Goal: Task Accomplishment & Management: Complete application form

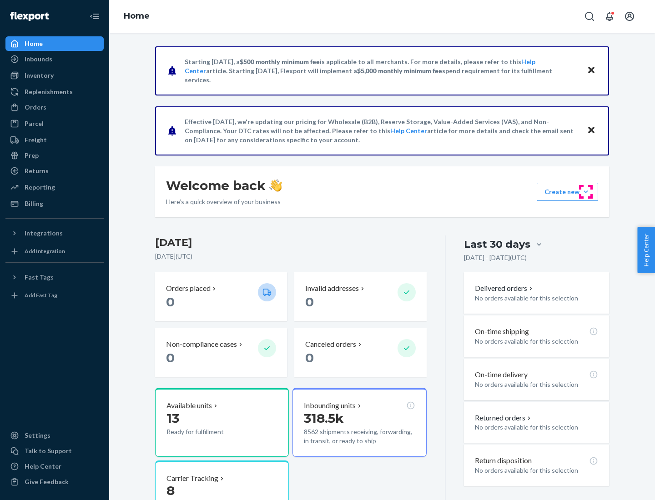
click at [586, 192] on button "Create new Create new inbound Create new order Create new product" at bounding box center [566, 192] width 61 height 18
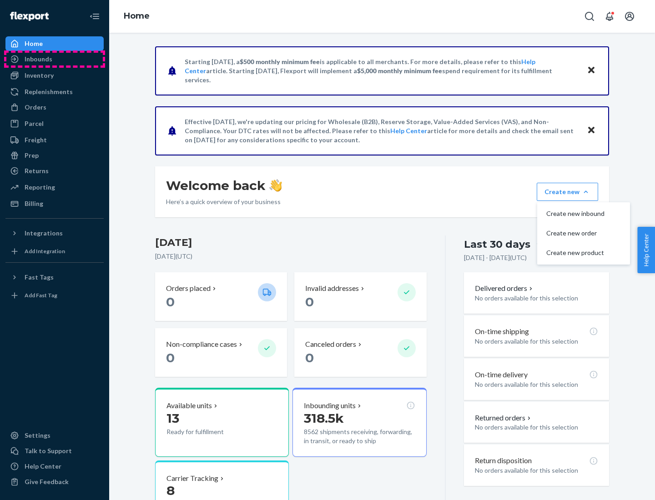
click at [55, 59] on div "Inbounds" at bounding box center [54, 59] width 96 height 13
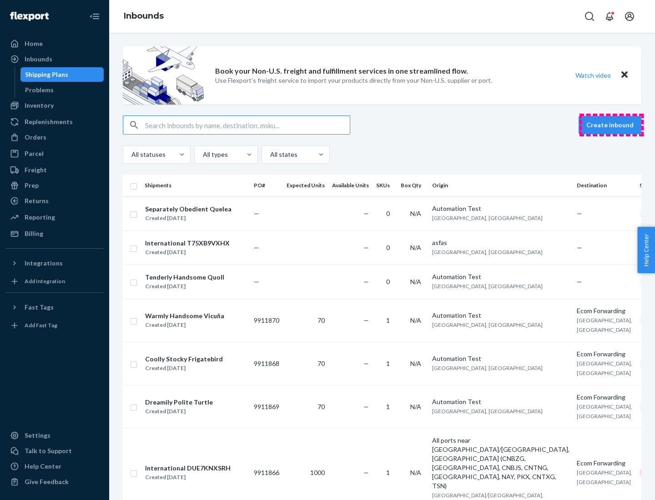
click at [611, 125] on button "Create inbound" at bounding box center [609, 125] width 63 height 18
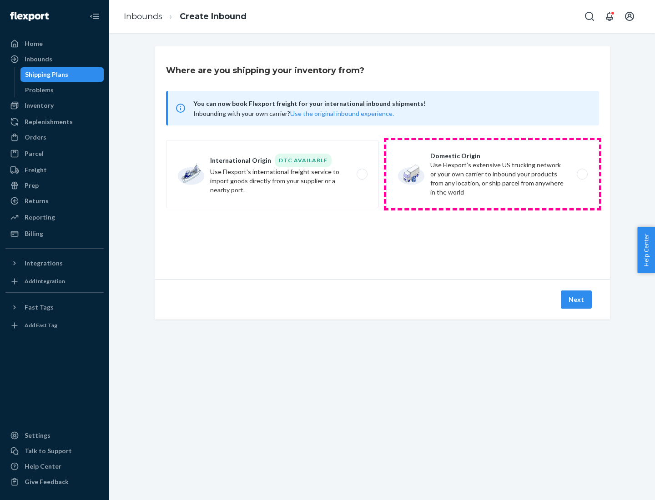
click at [492, 174] on label "Domestic Origin Use Flexport’s extensive US trucking network or your own carrie…" at bounding box center [492, 174] width 213 height 68
click at [582, 174] on input "Domestic Origin Use Flexport’s extensive US trucking network or your own carrie…" at bounding box center [585, 174] width 6 height 6
radio input "true"
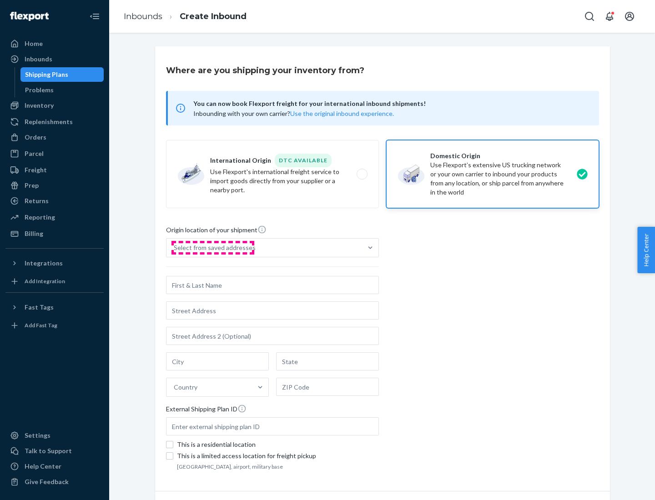
click at [212, 248] on div "Select from saved addresses" at bounding box center [215, 247] width 82 height 9
click at [175, 248] on input "Select from saved addresses" at bounding box center [174, 247] width 1 height 9
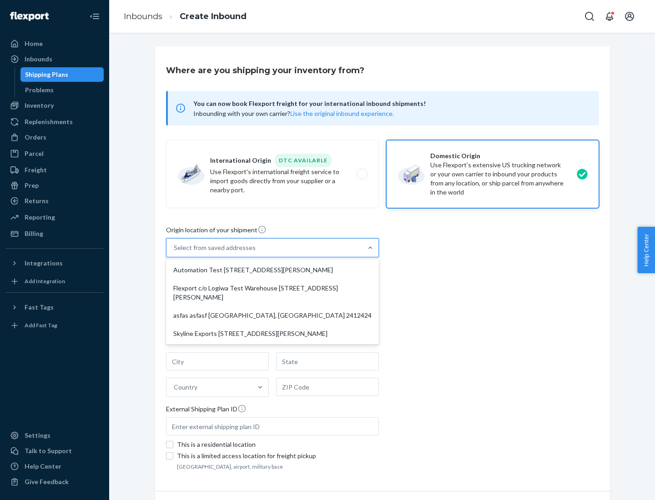
scroll to position [4, 0]
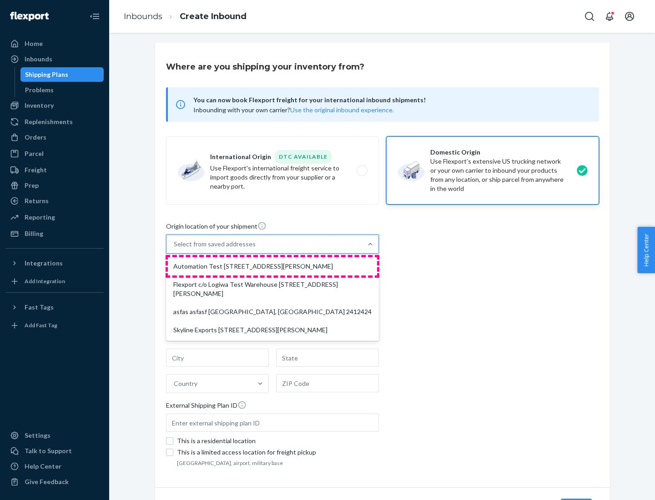
click at [272, 266] on div "Automation Test [STREET_ADDRESS][PERSON_NAME]" at bounding box center [272, 266] width 209 height 18
click at [175, 249] on input "option Automation Test [STREET_ADDRESS][PERSON_NAME] focused, 1 of 4. 4 results…" at bounding box center [174, 244] width 1 height 9
type input "Automation Test"
type input "9th Floor"
type input "[GEOGRAPHIC_DATA]"
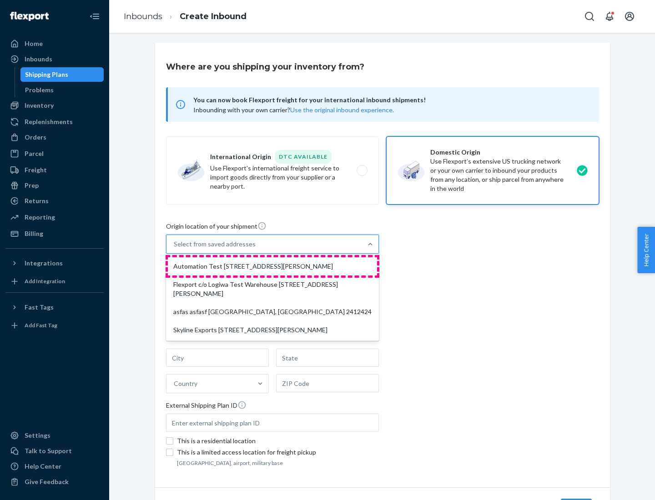
type input "CA"
type input "94104"
type input "[STREET_ADDRESS][PERSON_NAME]"
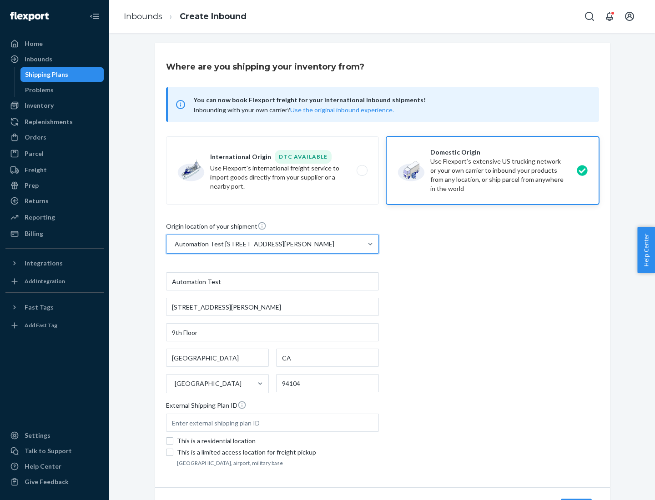
scroll to position [53, 0]
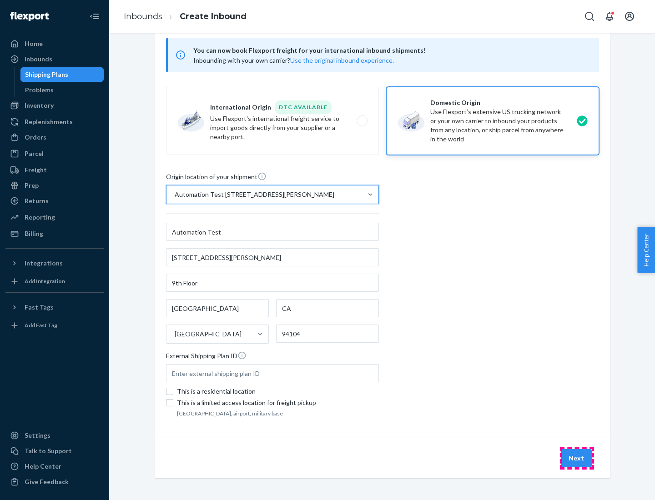
click at [576, 458] on button "Next" at bounding box center [576, 458] width 31 height 18
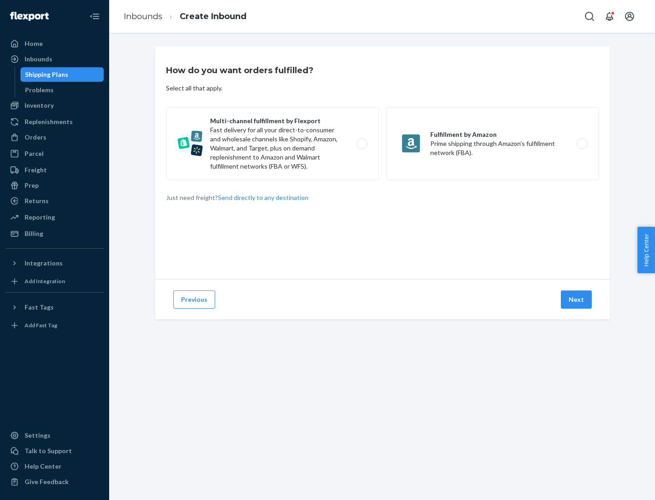
click at [272, 144] on label "Multi-channel fulfillment by Flexport Fast delivery for all your direct-to-cons…" at bounding box center [272, 143] width 213 height 73
click at [361, 144] on input "Multi-channel fulfillment by Flexport Fast delivery for all your direct-to-cons…" at bounding box center [364, 144] width 6 height 6
radio input "true"
click at [576, 300] on button "Next" at bounding box center [576, 300] width 31 height 18
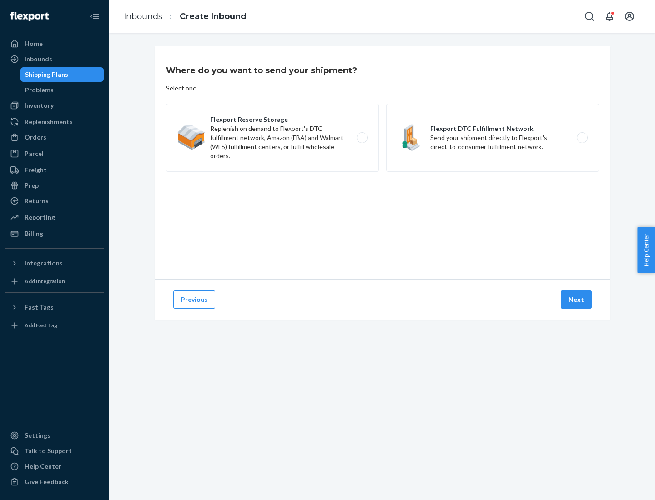
click at [492, 138] on label "Flexport DTC Fulfillment Network Send your shipment directly to Flexport's dire…" at bounding box center [492, 138] width 213 height 68
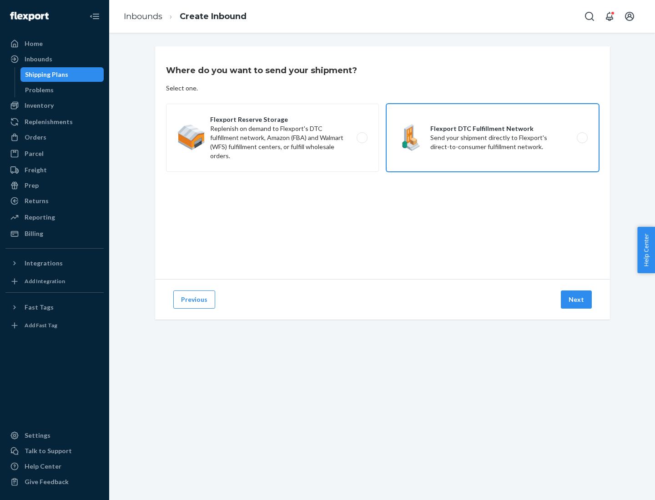
click at [582, 138] on input "Flexport DTC Fulfillment Network Send your shipment directly to Flexport's dire…" at bounding box center [585, 138] width 6 height 6
radio input "true"
click at [576, 300] on button "Next" at bounding box center [576, 300] width 31 height 18
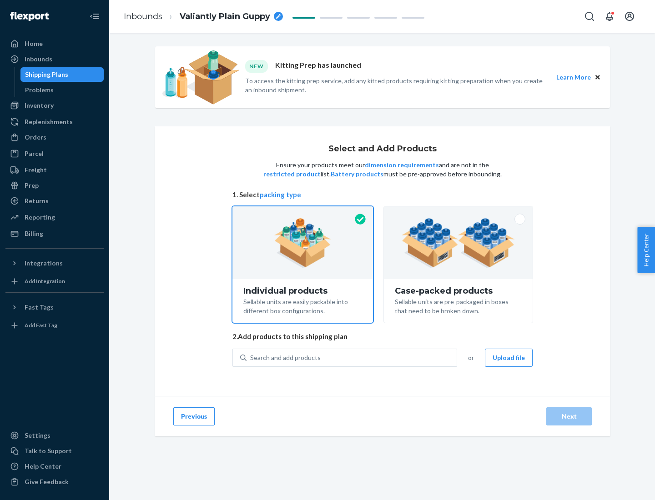
click at [458, 243] on img at bounding box center [457, 243] width 113 height 50
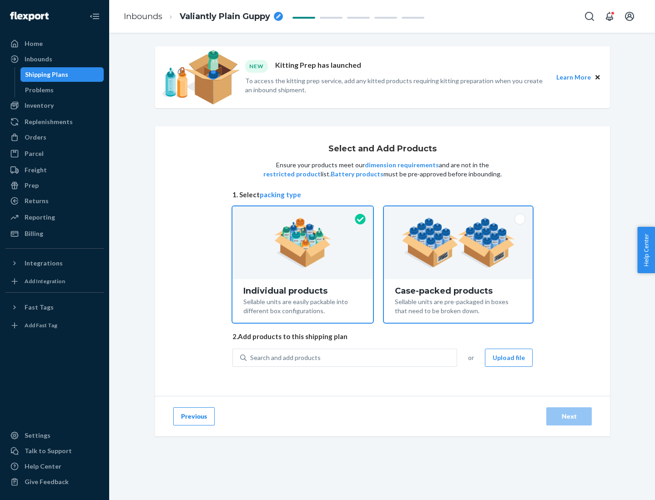
click at [458, 212] on input "Case-packed products Sellable units are pre-packaged in boxes that need to be b…" at bounding box center [458, 209] width 6 height 6
radio input "true"
radio input "false"
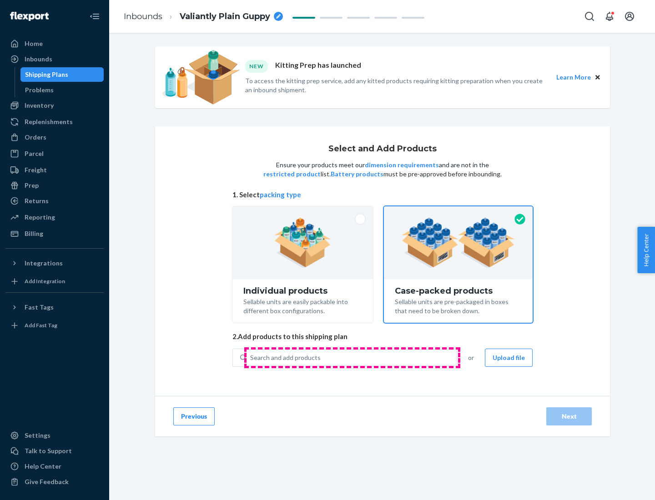
click at [352, 357] on div "Search and add products" at bounding box center [351, 358] width 210 height 16
click at [251, 357] on input "Search and add products" at bounding box center [250, 357] width 1 height 9
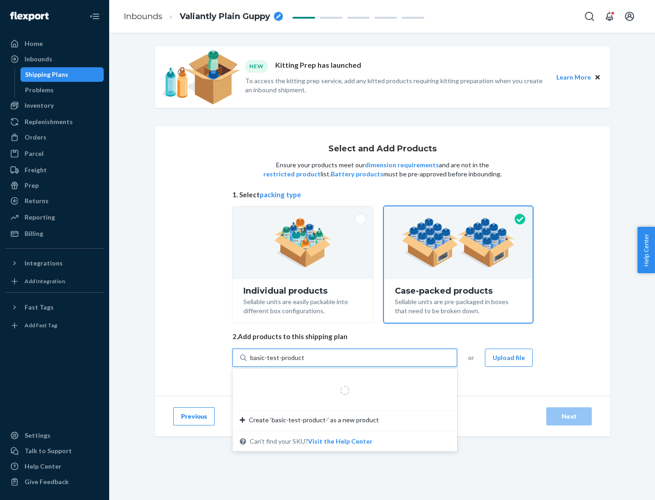
type input "basic-test-product-1"
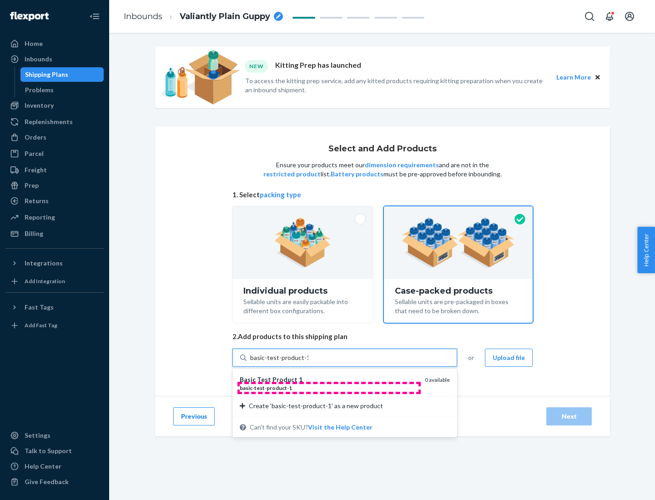
click at [329, 388] on div "basic - test - product - 1" at bounding box center [329, 388] width 178 height 8
click at [308, 362] on input "basic-test-product-1" at bounding box center [279, 357] width 58 height 9
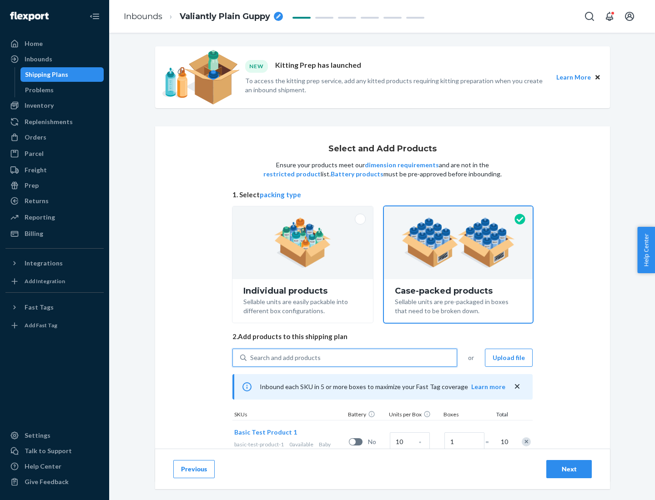
scroll to position [33, 0]
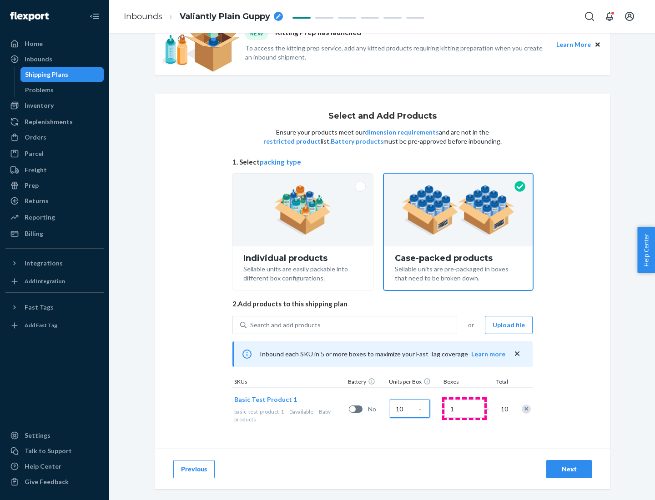
type input "10"
type input "7"
click at [569, 469] on div "Next" at bounding box center [569, 469] width 30 height 9
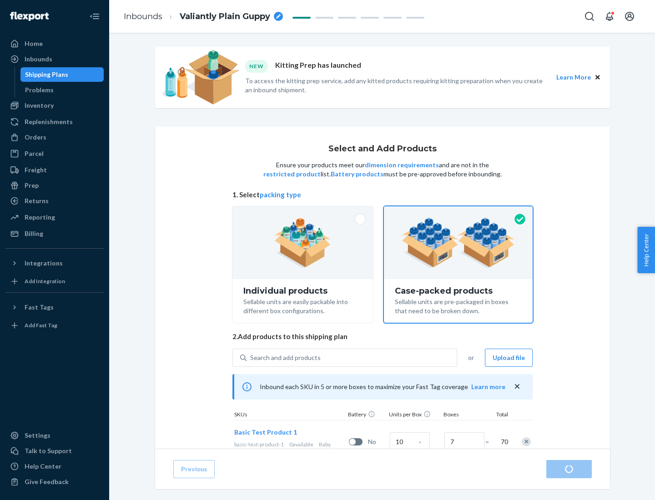
radio input "true"
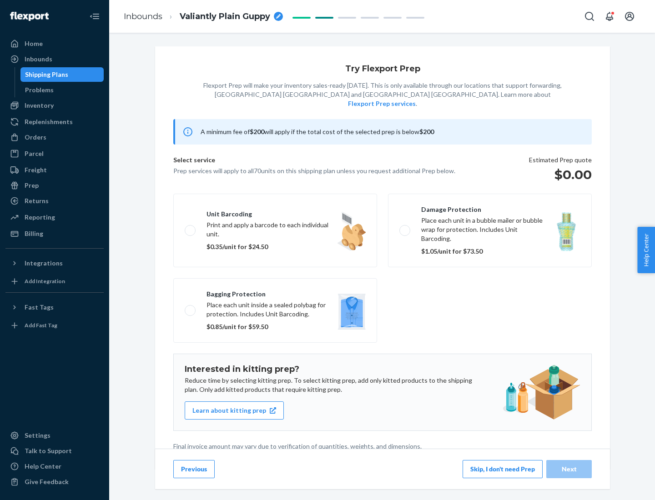
scroll to position [2, 0]
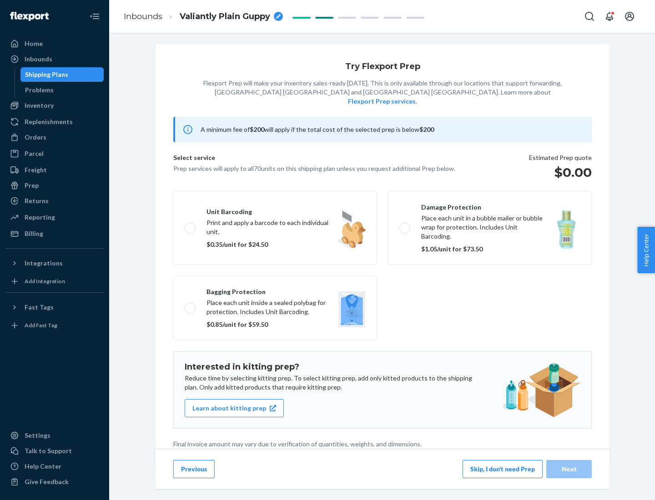
click at [275, 290] on label "Bagging protection Place each unit inside a sealed polybag for protection. Incl…" at bounding box center [275, 308] width 204 height 65
click at [190, 305] on input "Bagging protection Place each unit inside a sealed polybag for protection. Incl…" at bounding box center [188, 308] width 6 height 6
checkbox input "true"
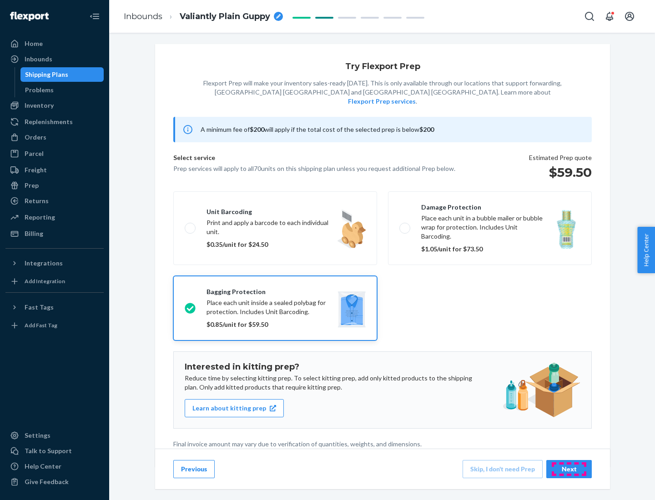
click at [569, 469] on div "Next" at bounding box center [569, 469] width 30 height 9
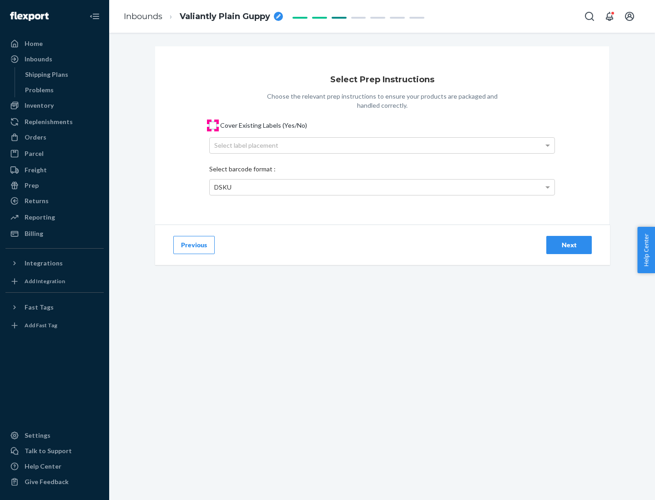
click at [213, 125] on input "Cover Existing Labels (Yes/No)" at bounding box center [212, 125] width 7 height 7
checkbox input "true"
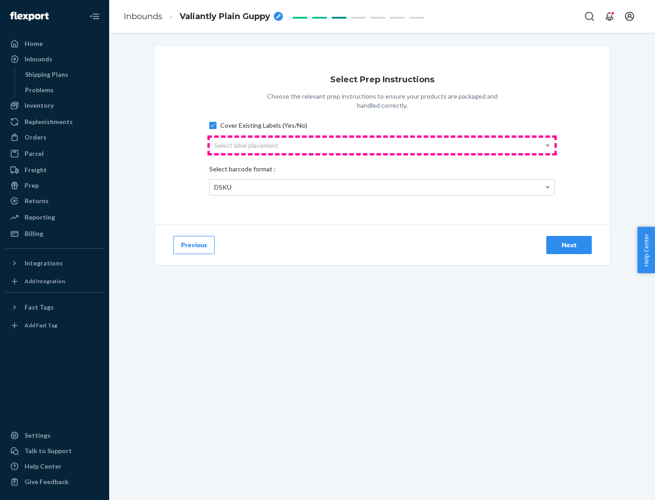
click at [382, 145] on div "Select label placement" at bounding box center [382, 145] width 345 height 15
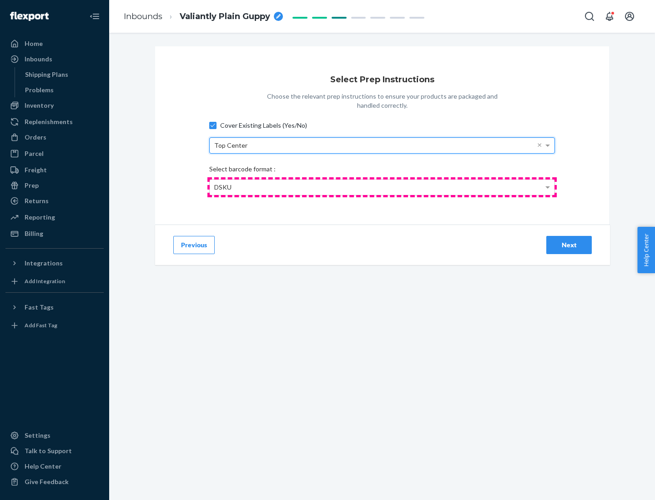
click at [382, 187] on div "DSKU" at bounding box center [382, 187] width 345 height 15
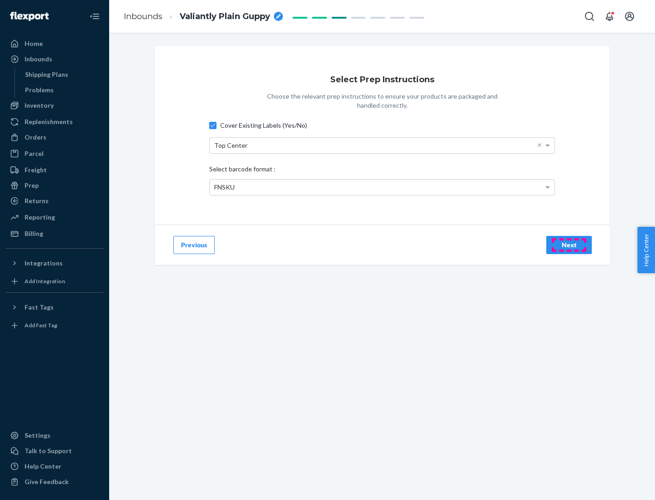
click at [569, 245] on div "Next" at bounding box center [569, 245] width 30 height 9
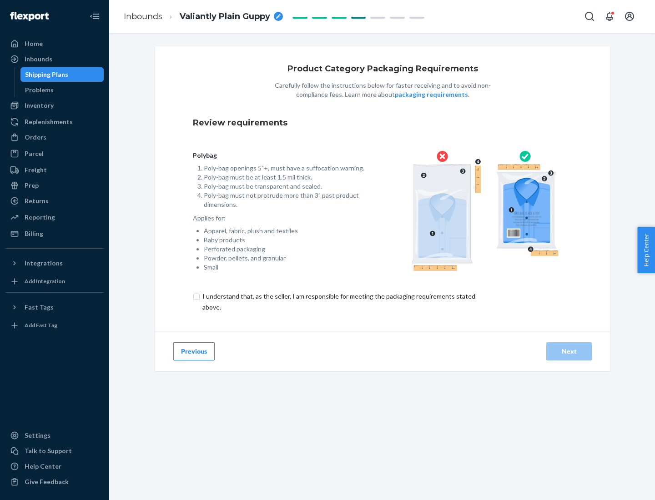
click at [338, 301] on input "checkbox" at bounding box center [344, 302] width 302 height 22
checkbox input "true"
click at [569, 351] on div "Next" at bounding box center [569, 351] width 30 height 9
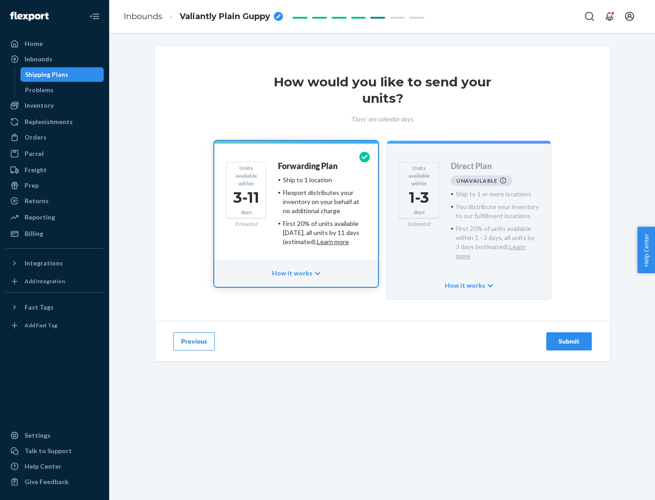
click at [308, 166] on h4 "Forwarding Plan" at bounding box center [308, 166] width 60 height 9
click at [569, 337] on div "Submit" at bounding box center [569, 341] width 30 height 9
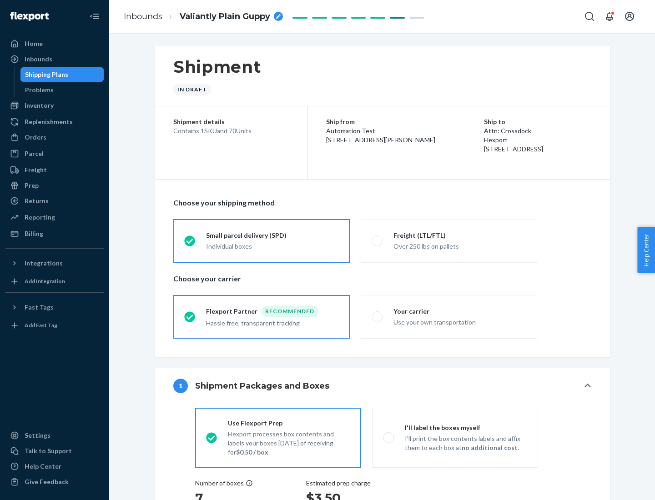
radio input "true"
radio input "false"
radio input "true"
radio input "false"
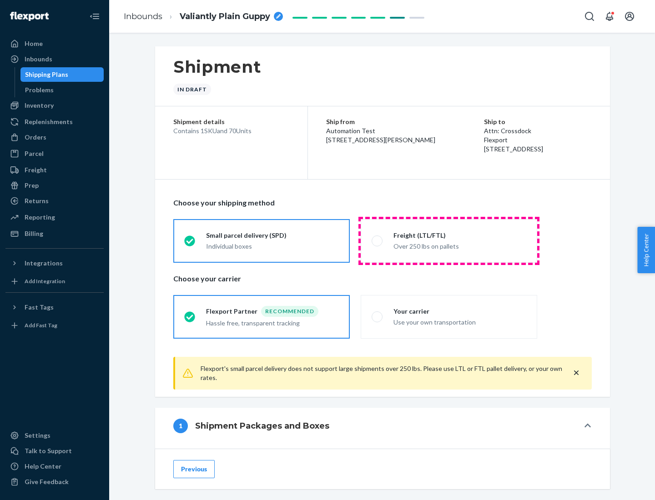
click at [449, 241] on div "Over 250 lbs on pallets" at bounding box center [459, 245] width 133 height 11
click at [377, 241] on input "Freight (LTL/FTL) Over 250 lbs on pallets" at bounding box center [374, 241] width 6 height 6
radio input "true"
radio input "false"
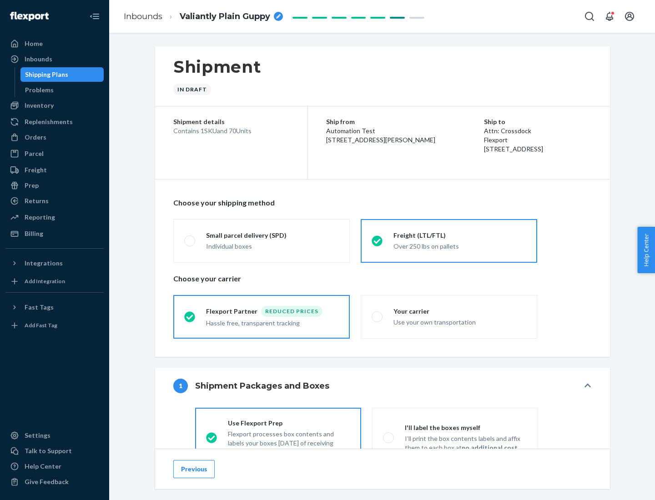
scroll to position [50, 0]
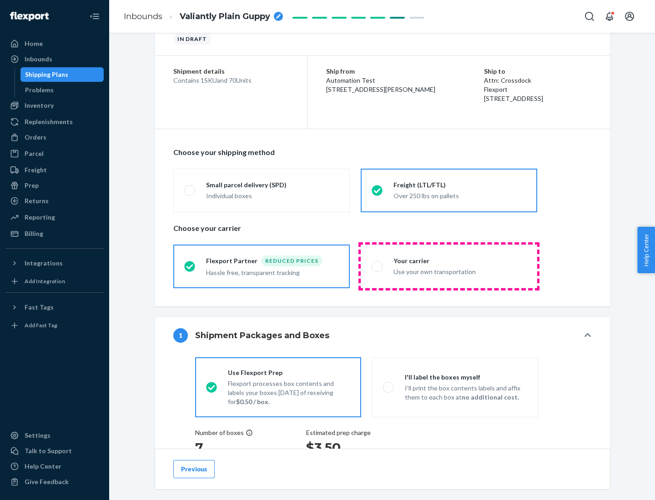
click at [449, 266] on div "Use your own transportation" at bounding box center [459, 271] width 133 height 11
click at [377, 266] on input "Your carrier Use your own transportation" at bounding box center [374, 266] width 6 height 6
radio input "true"
radio input "false"
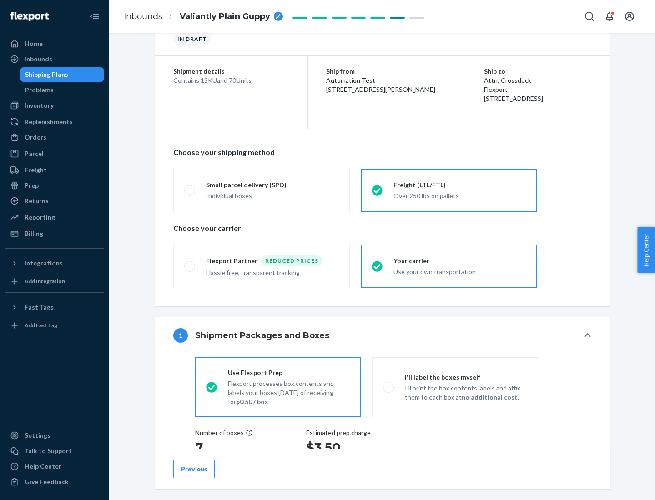
scroll to position [171, 0]
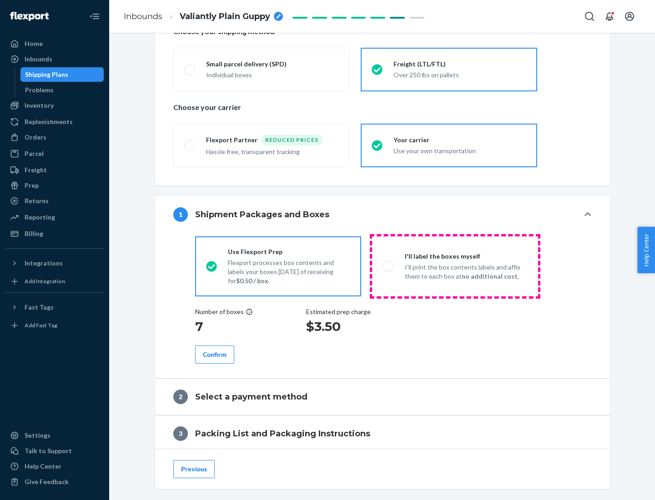
click at [455, 266] on p "I’ll print the box contents labels and affix them to each box at no additional …" at bounding box center [466, 272] width 122 height 18
click at [389, 266] on input "I'll label the boxes myself I’ll print the box contents labels and affix them t…" at bounding box center [386, 266] width 6 height 6
radio input "true"
radio input "false"
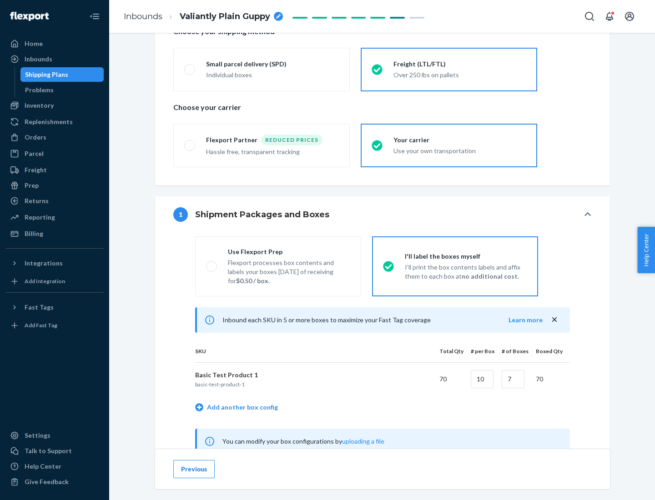
scroll to position [284, 0]
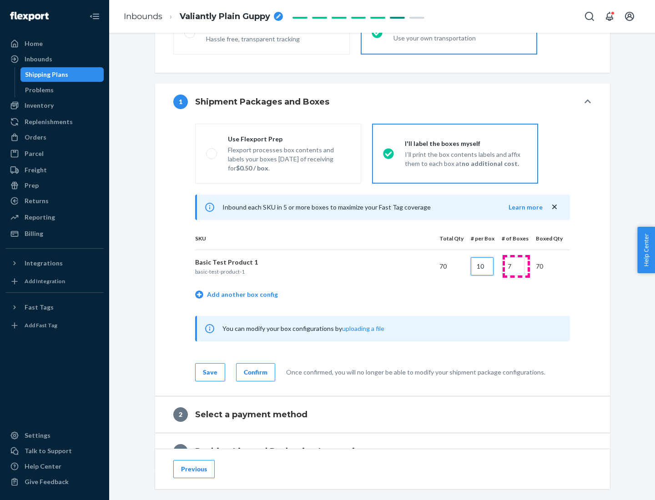
type input "10"
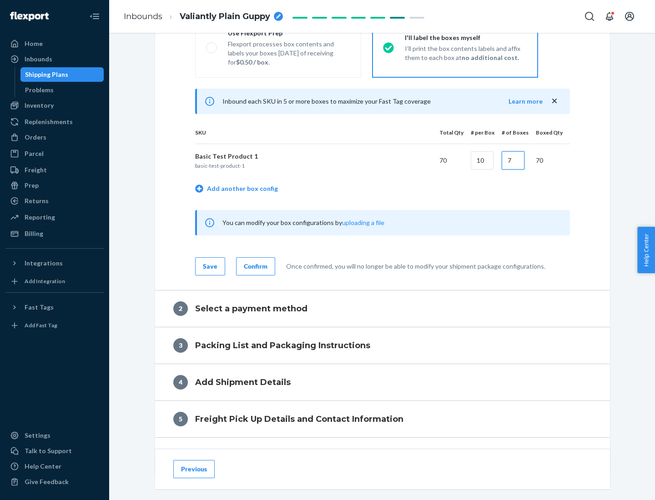
type input "7"
click at [254, 266] on div "Confirm" at bounding box center [256, 266] width 24 height 9
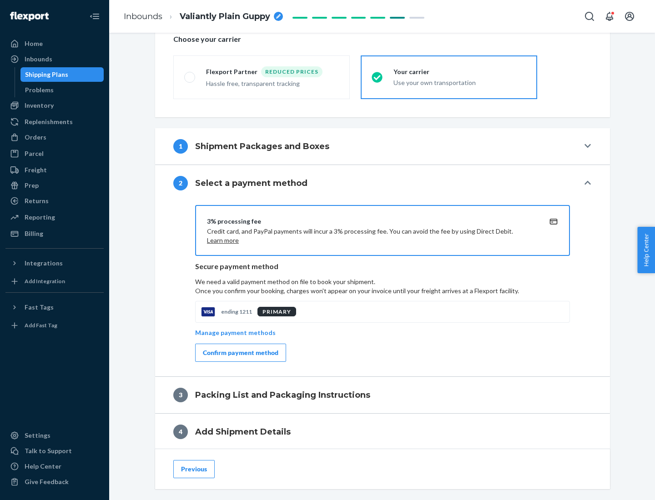
scroll to position [326, 0]
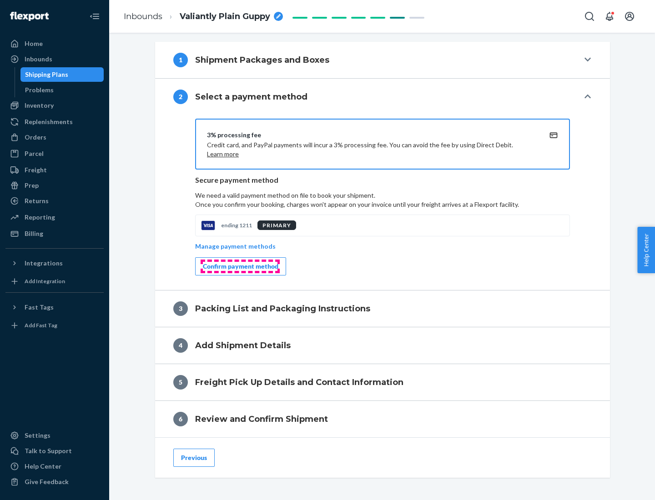
click at [240, 266] on div "Confirm payment method" at bounding box center [240, 266] width 75 height 9
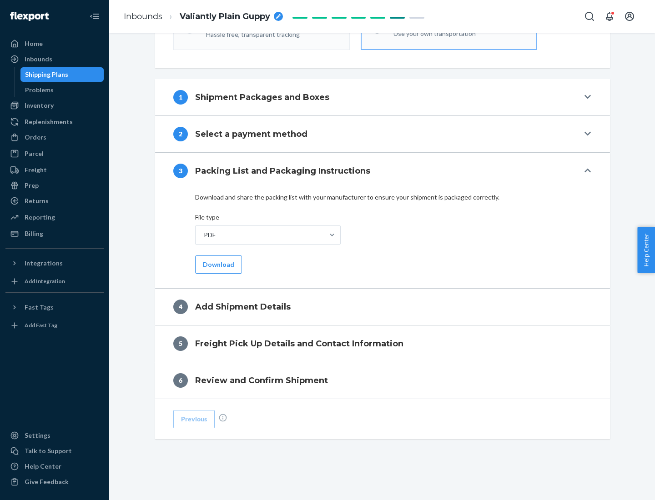
scroll to position [287, 0]
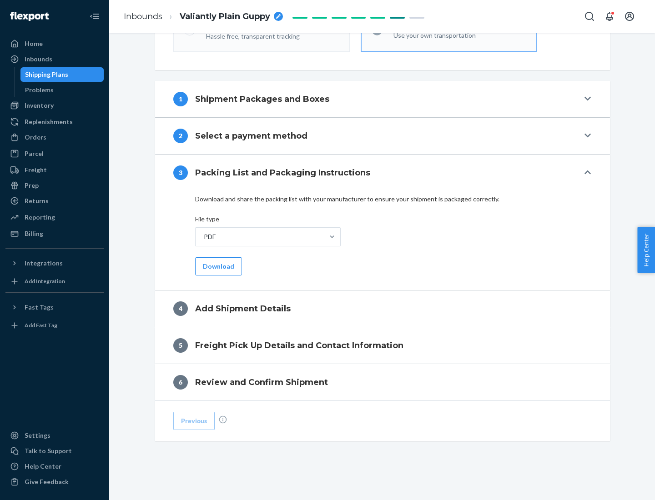
click at [217, 266] on button "Download" at bounding box center [218, 266] width 47 height 18
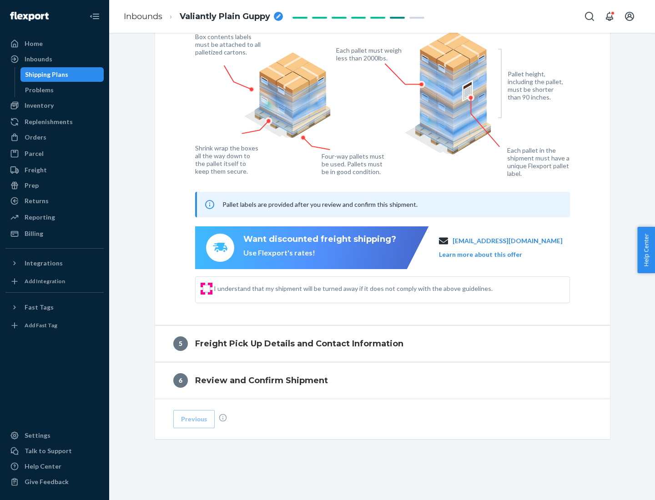
click at [206, 288] on input "I understand that my shipment will be turned away if it does not comply with th…" at bounding box center [206, 288] width 7 height 7
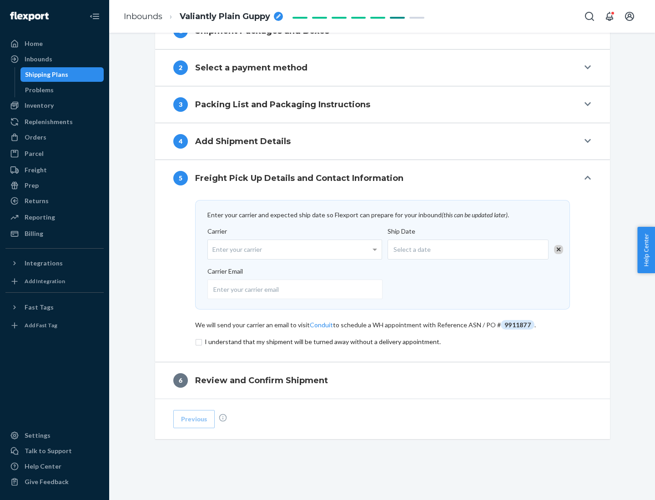
scroll to position [355, 0]
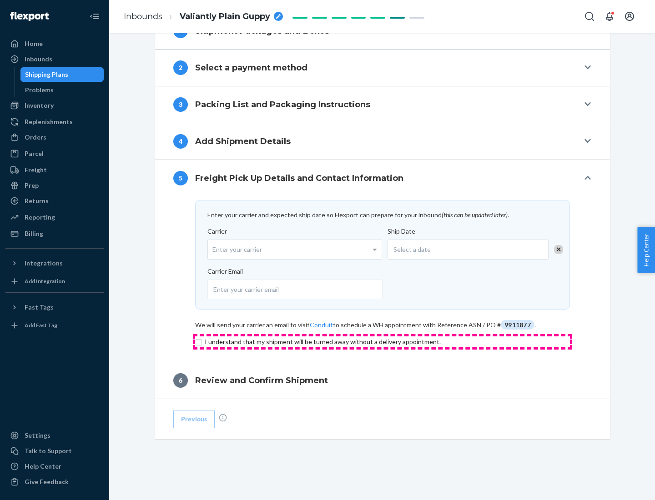
click at [382, 341] on input "checkbox" at bounding box center [382, 341] width 375 height 11
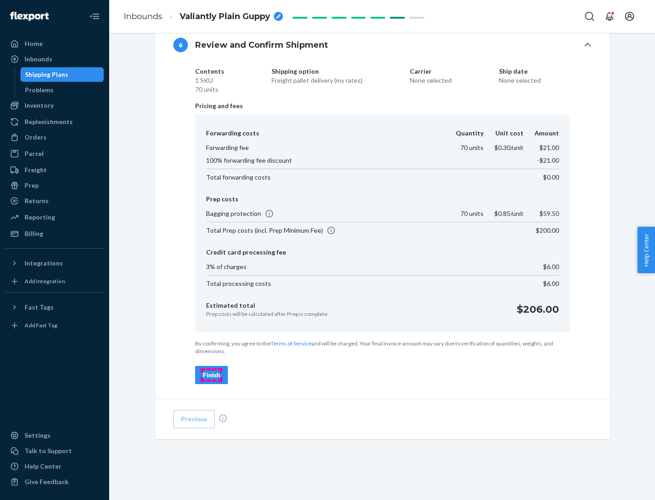
click at [211, 375] on div "Finish" at bounding box center [211, 375] width 17 height 9
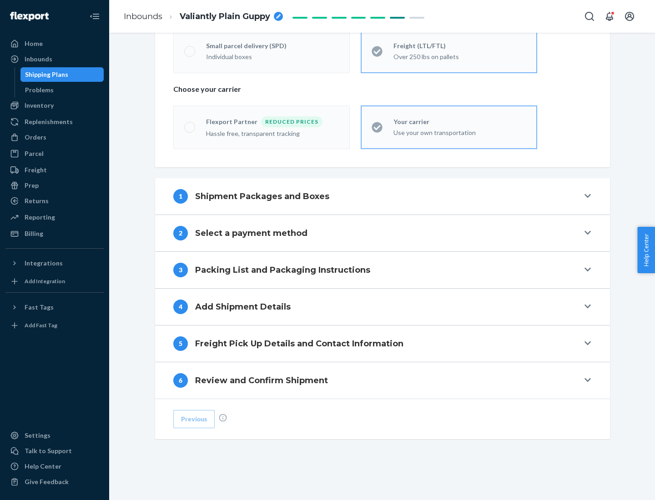
scroll to position [190, 0]
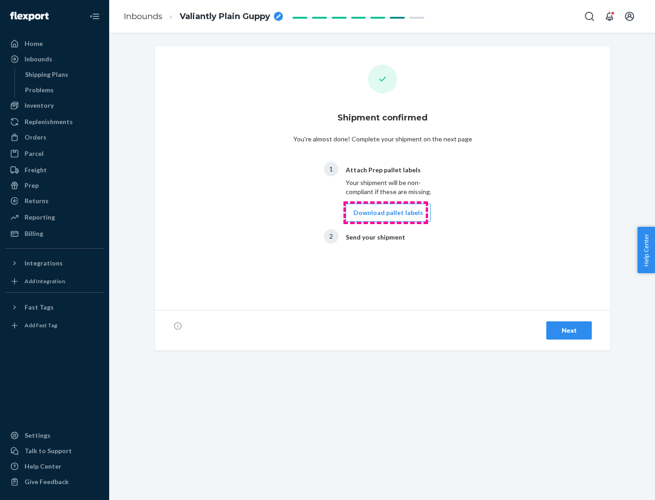
click at [386, 213] on button "Download pallet labels" at bounding box center [388, 213] width 85 height 18
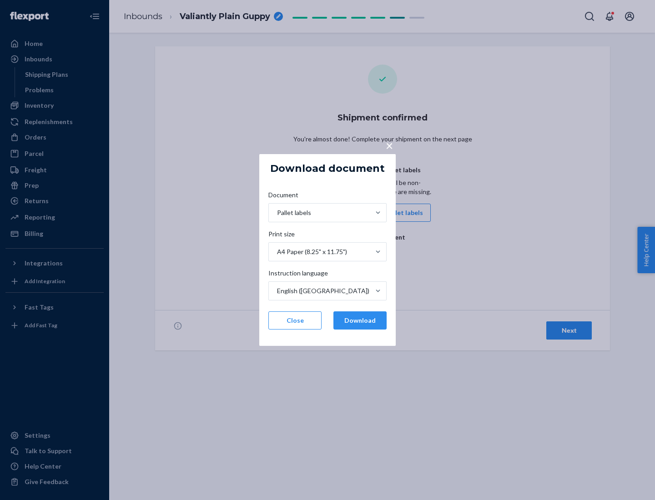
click at [360, 321] on button "Download" at bounding box center [359, 320] width 53 height 18
click at [389, 145] on span "×" at bounding box center [389, 145] width 7 height 15
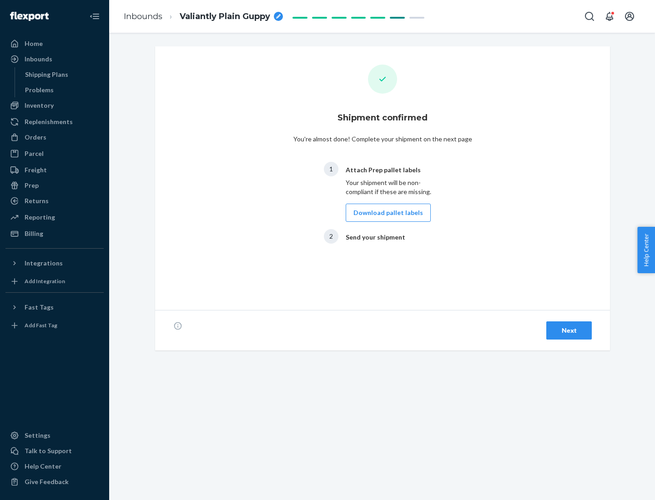
click at [569, 331] on div "Next" at bounding box center [569, 330] width 30 height 9
